Goal: Task Accomplishment & Management: Manage account settings

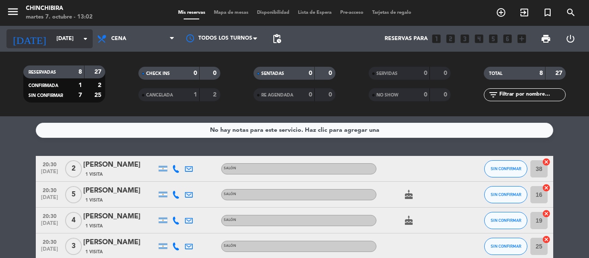
click at [80, 33] on input "[DATE]" at bounding box center [88, 38] width 73 height 15
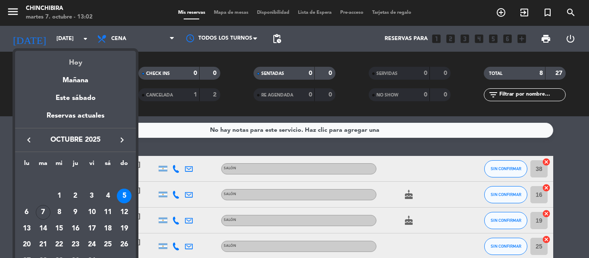
click at [82, 64] on div "Hoy" at bounding box center [75, 60] width 121 height 18
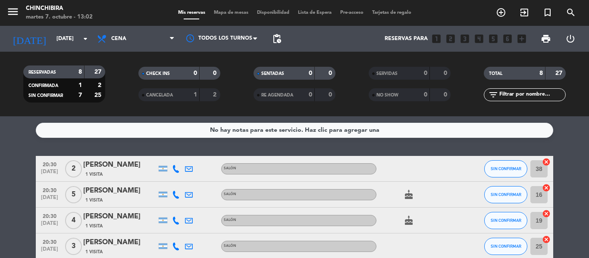
type input "[DATE]"
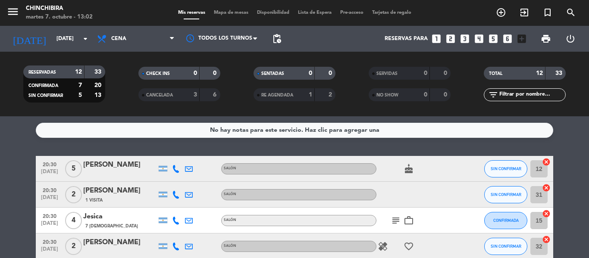
click at [410, 171] on icon "cake" at bounding box center [409, 169] width 10 height 10
click at [397, 224] on icon "subject" at bounding box center [396, 221] width 10 height 10
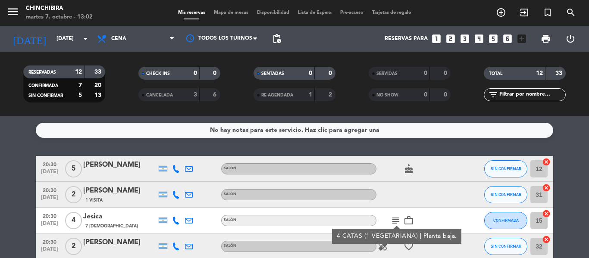
click at [397, 224] on icon "subject" at bounding box center [396, 221] width 10 height 10
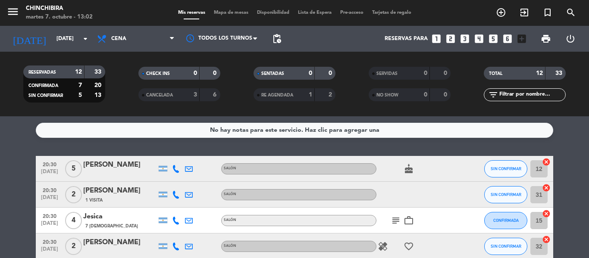
scroll to position [43, 0]
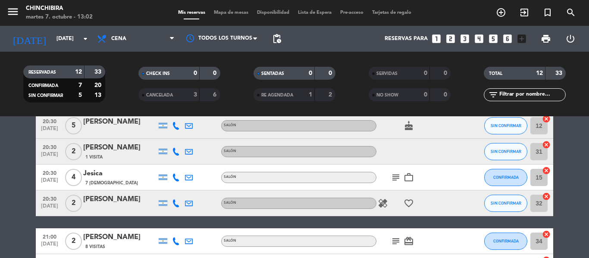
click at [379, 197] on div "healing favorite_border" at bounding box center [416, 203] width 78 height 25
click at [384, 205] on icon "healing" at bounding box center [383, 203] width 10 height 10
click at [411, 201] on icon "favorite_border" at bounding box center [409, 203] width 10 height 10
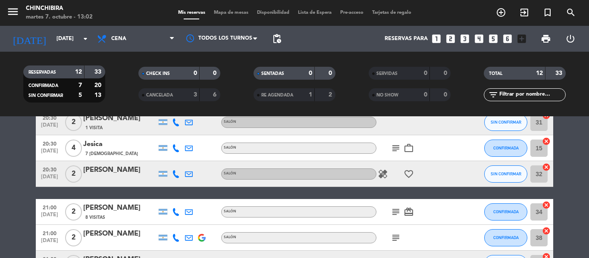
scroll to position [86, 0]
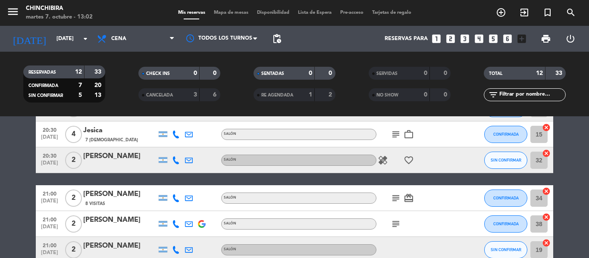
click at [399, 204] on div "subject card_giftcard" at bounding box center [416, 197] width 78 height 25
click at [397, 199] on icon "subject" at bounding box center [396, 198] width 10 height 10
click at [393, 223] on icon "subject" at bounding box center [396, 224] width 10 height 10
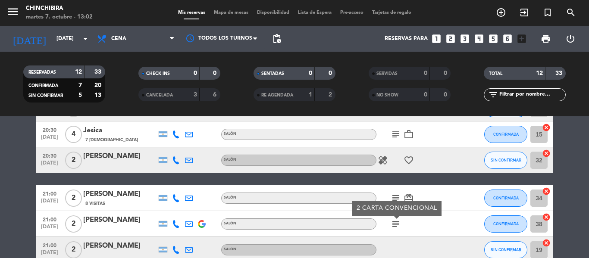
click at [393, 223] on icon "subject" at bounding box center [396, 224] width 10 height 10
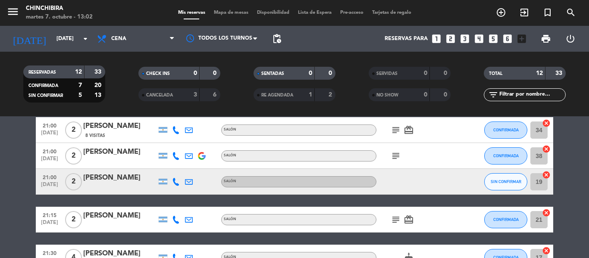
scroll to position [173, 0]
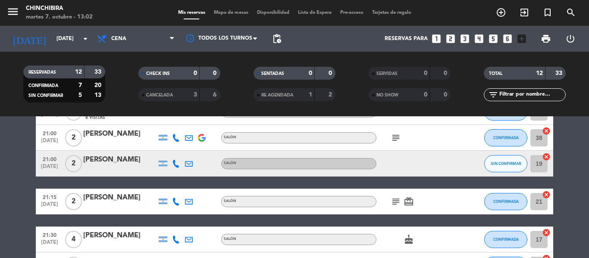
click at [393, 207] on icon "subject" at bounding box center [396, 202] width 10 height 10
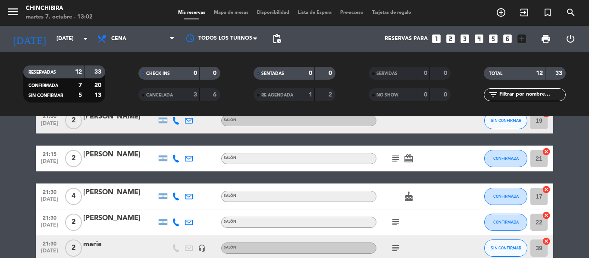
scroll to position [259, 0]
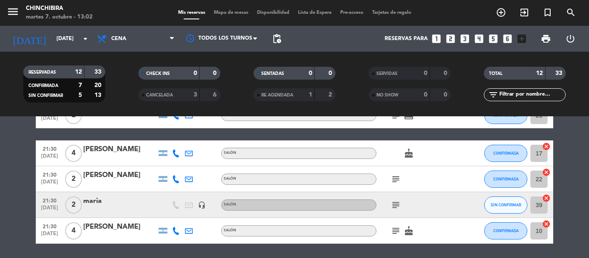
click at [397, 181] on icon "subject" at bounding box center [396, 179] width 10 height 10
click at [398, 206] on icon "subject" at bounding box center [396, 205] width 10 height 10
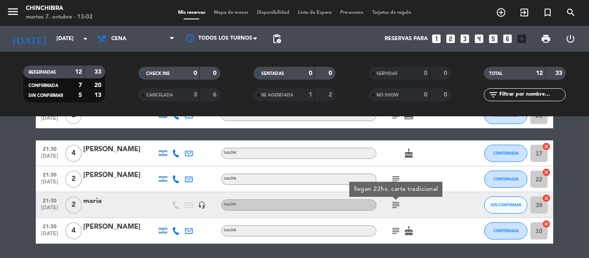
click at [398, 206] on icon "subject" at bounding box center [396, 205] width 10 height 10
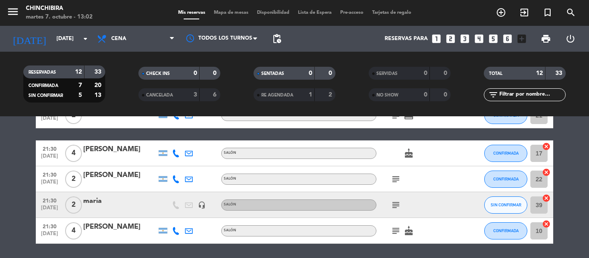
click at [396, 230] on icon "subject" at bounding box center [396, 231] width 10 height 10
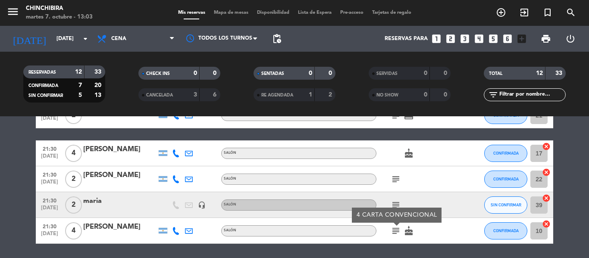
click at [396, 230] on icon "subject" at bounding box center [396, 231] width 10 height 10
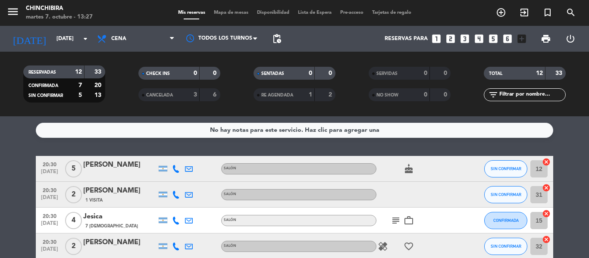
scroll to position [43, 0]
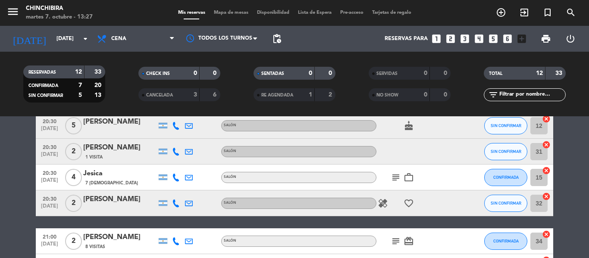
click at [399, 176] on icon "subject" at bounding box center [396, 178] width 10 height 10
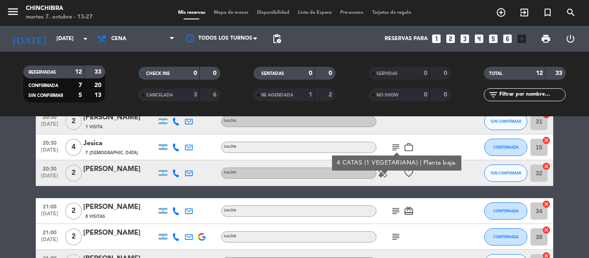
scroll to position [86, 0]
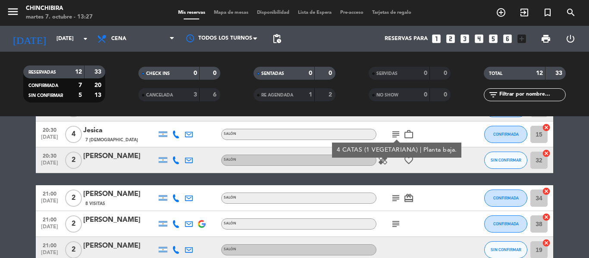
click at [386, 162] on icon "healing" at bounding box center [383, 160] width 10 height 10
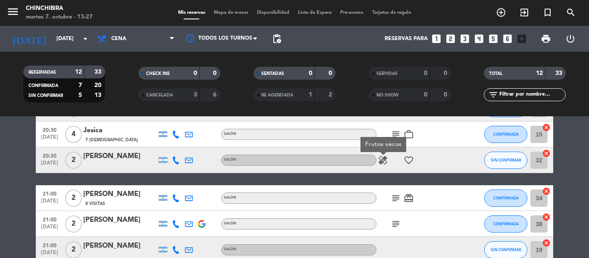
scroll to position [129, 0]
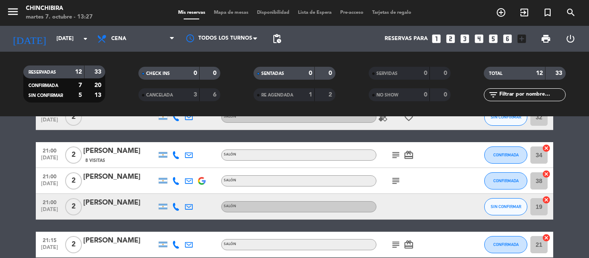
click at [397, 155] on icon "subject" at bounding box center [396, 155] width 10 height 10
click at [396, 181] on icon "subject" at bounding box center [396, 181] width 10 height 10
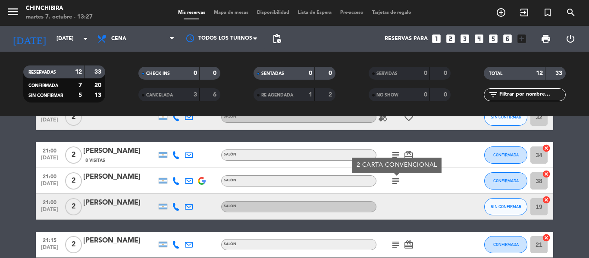
click at [396, 181] on icon "subject" at bounding box center [396, 181] width 10 height 10
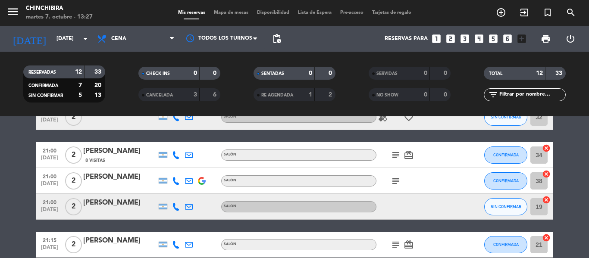
scroll to position [173, 0]
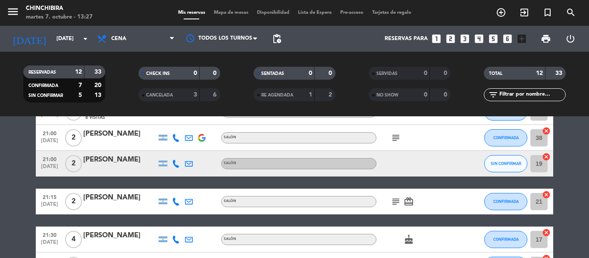
click at [397, 201] on icon "subject" at bounding box center [396, 202] width 10 height 10
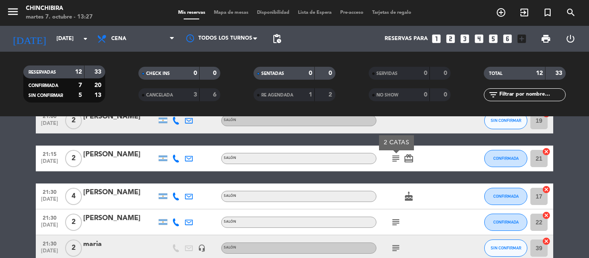
scroll to position [259, 0]
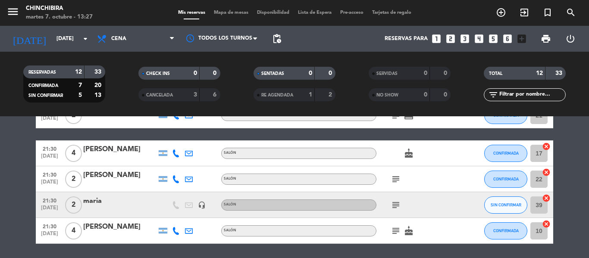
click at [396, 178] on icon "subject" at bounding box center [396, 179] width 10 height 10
click at [399, 200] on icon "subject" at bounding box center [396, 205] width 10 height 10
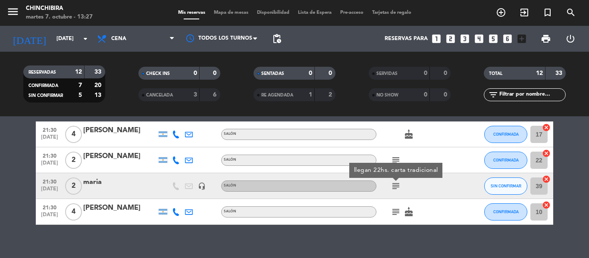
scroll to position [288, 0]
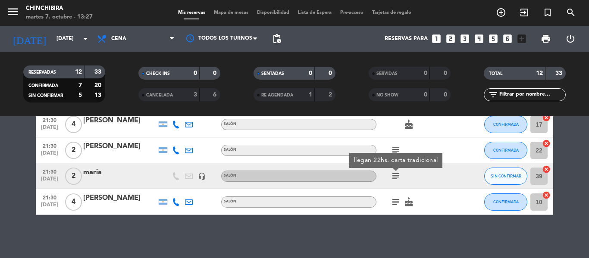
click at [399, 200] on icon "subject" at bounding box center [396, 202] width 10 height 10
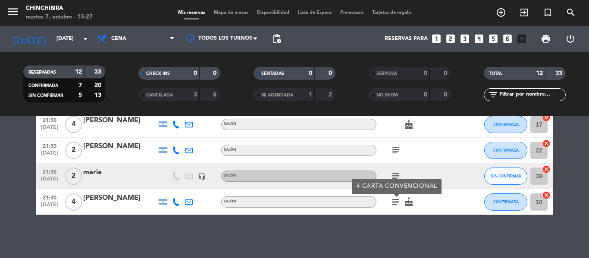
click at [447, 178] on div "subject" at bounding box center [416, 175] width 78 height 25
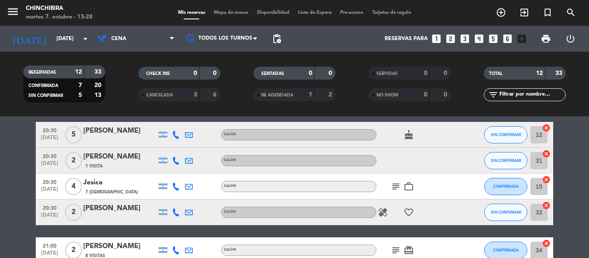
scroll to position [0, 0]
